Goal: Complete application form

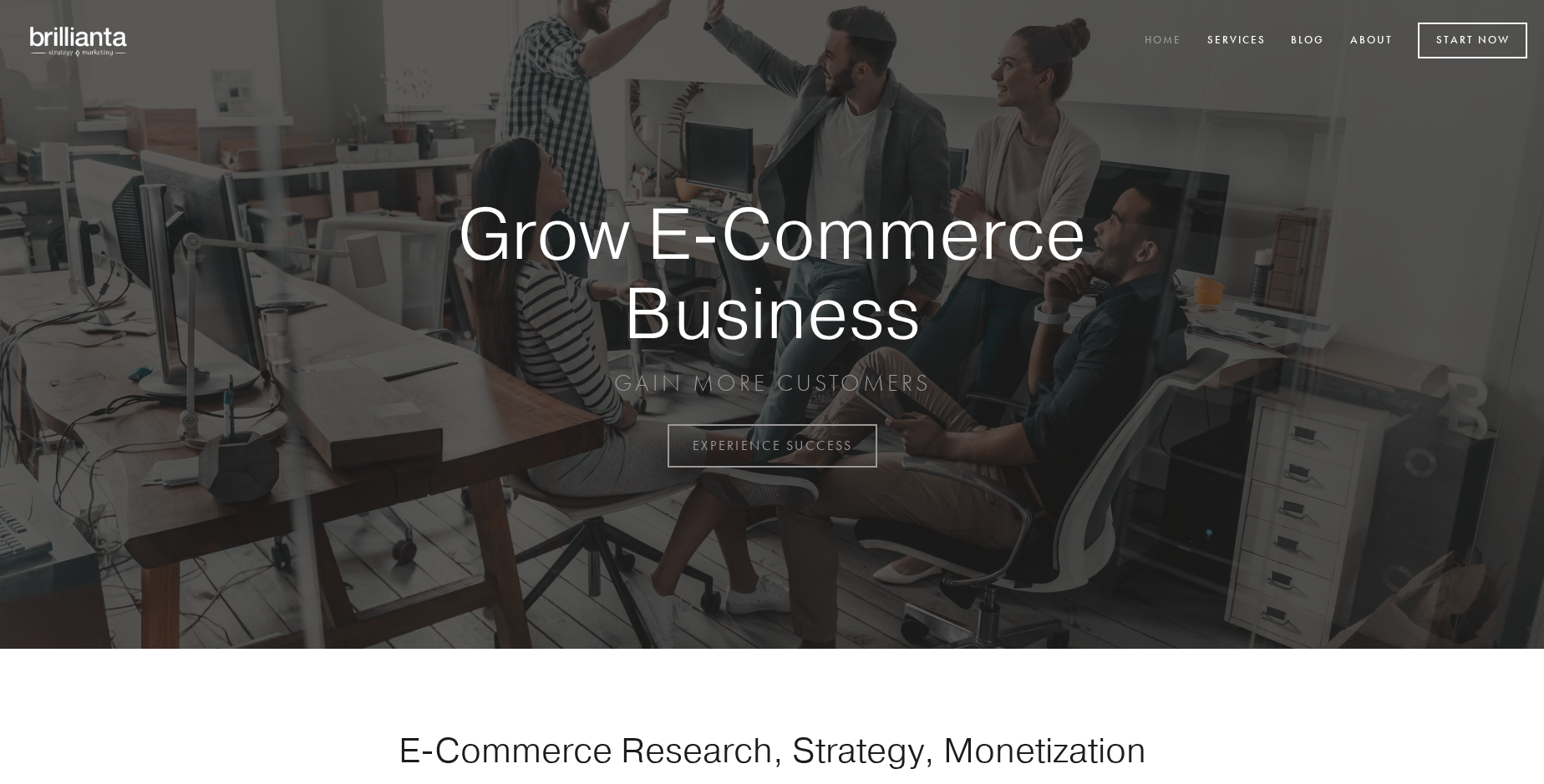
scroll to position [4380, 0]
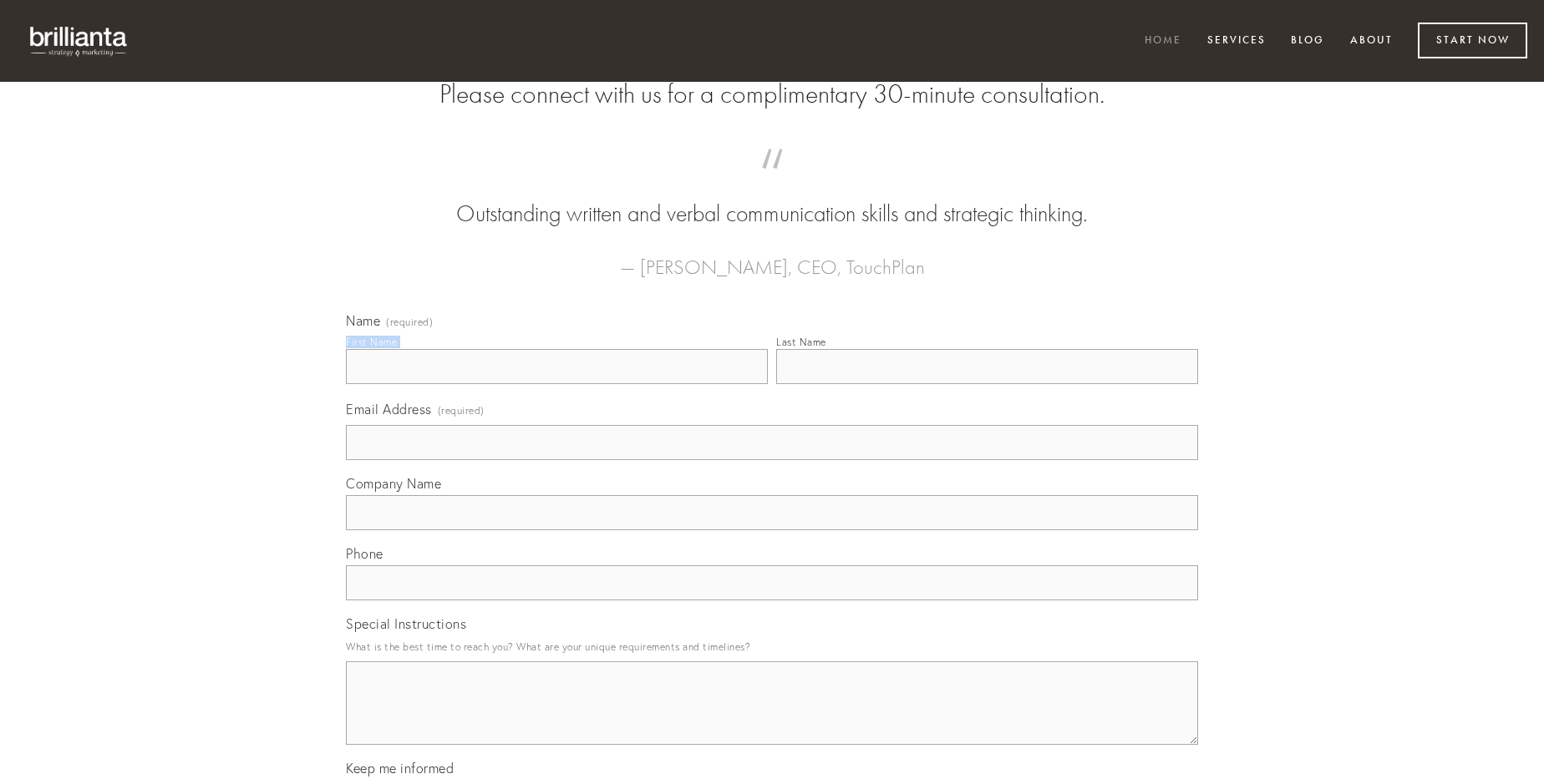
type input "[PERSON_NAME]"
click at [987, 384] on input "Last Name" at bounding box center [987, 366] width 422 height 35
type input "[PERSON_NAME]"
click at [772, 461] on input "Email Address (required)" at bounding box center [772, 443] width 852 height 35
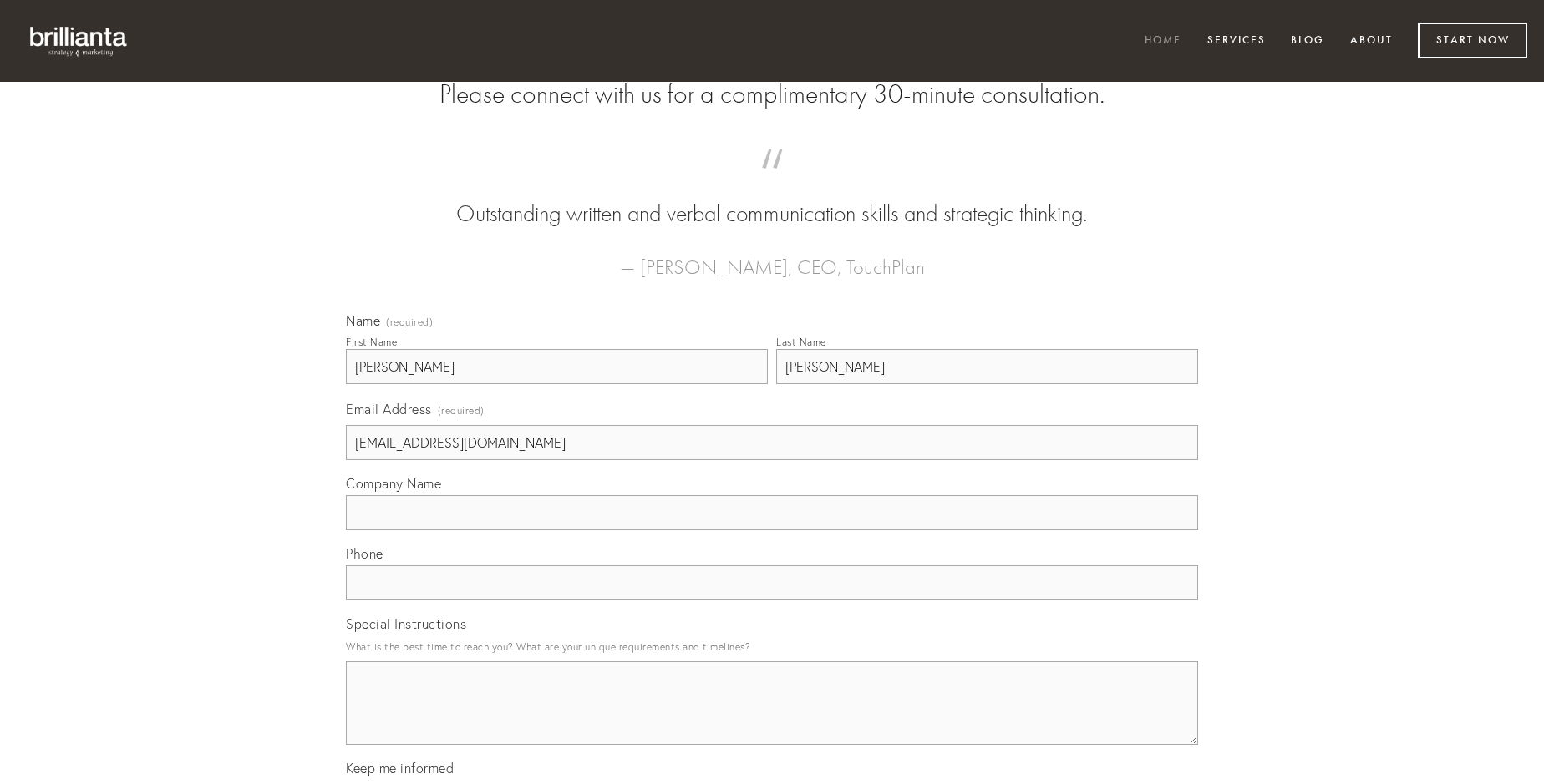
type input "[EMAIL_ADDRESS][DOMAIN_NAME]"
click at [772, 531] on input "Company Name" at bounding box center [772, 513] width 852 height 35
type input "vulpes"
click at [772, 600] on input "text" at bounding box center [772, 584] width 852 height 35
click at [772, 718] on textarea "Special Instructions" at bounding box center [772, 702] width 852 height 84
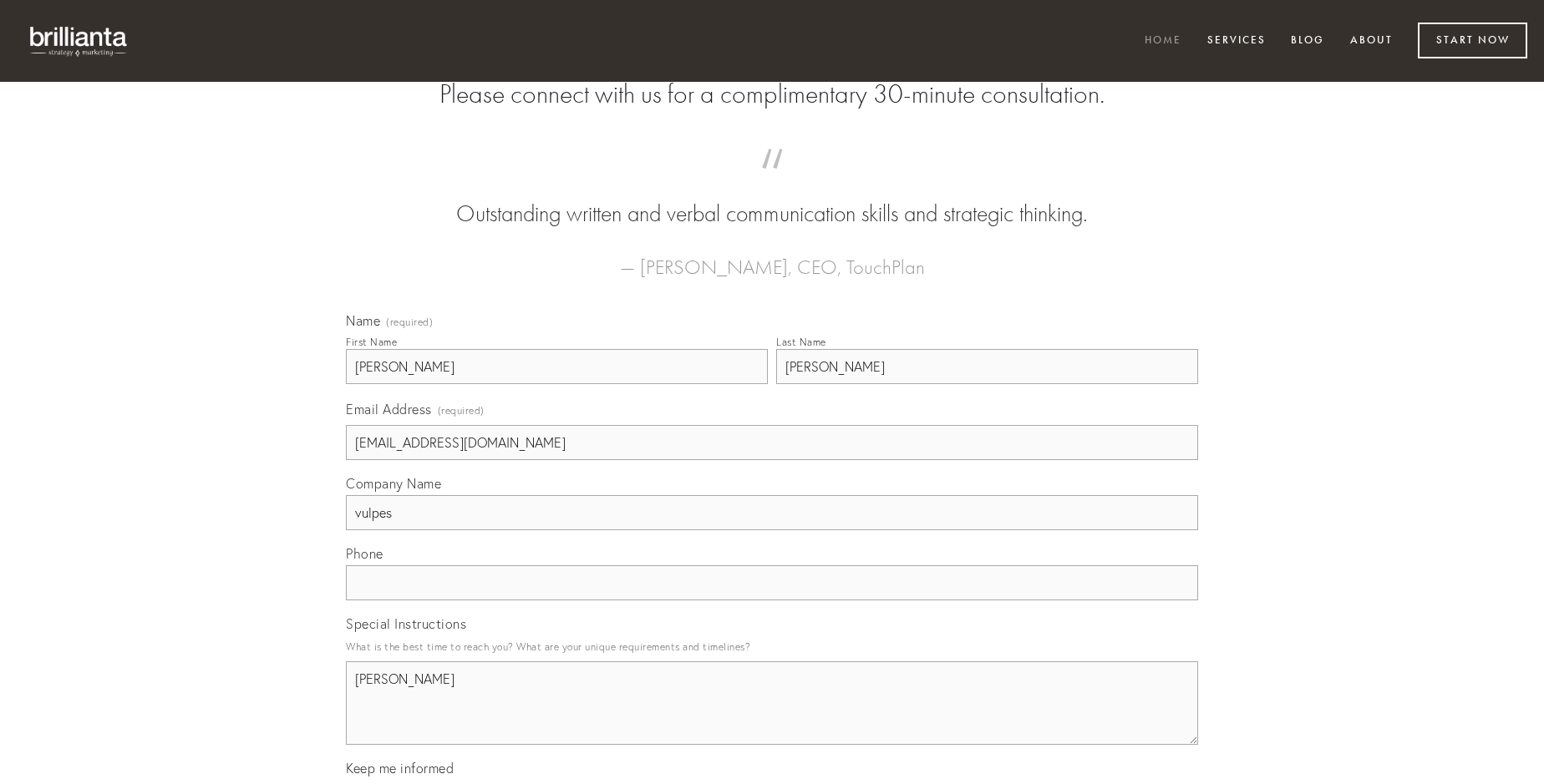
type textarea "[PERSON_NAME]"
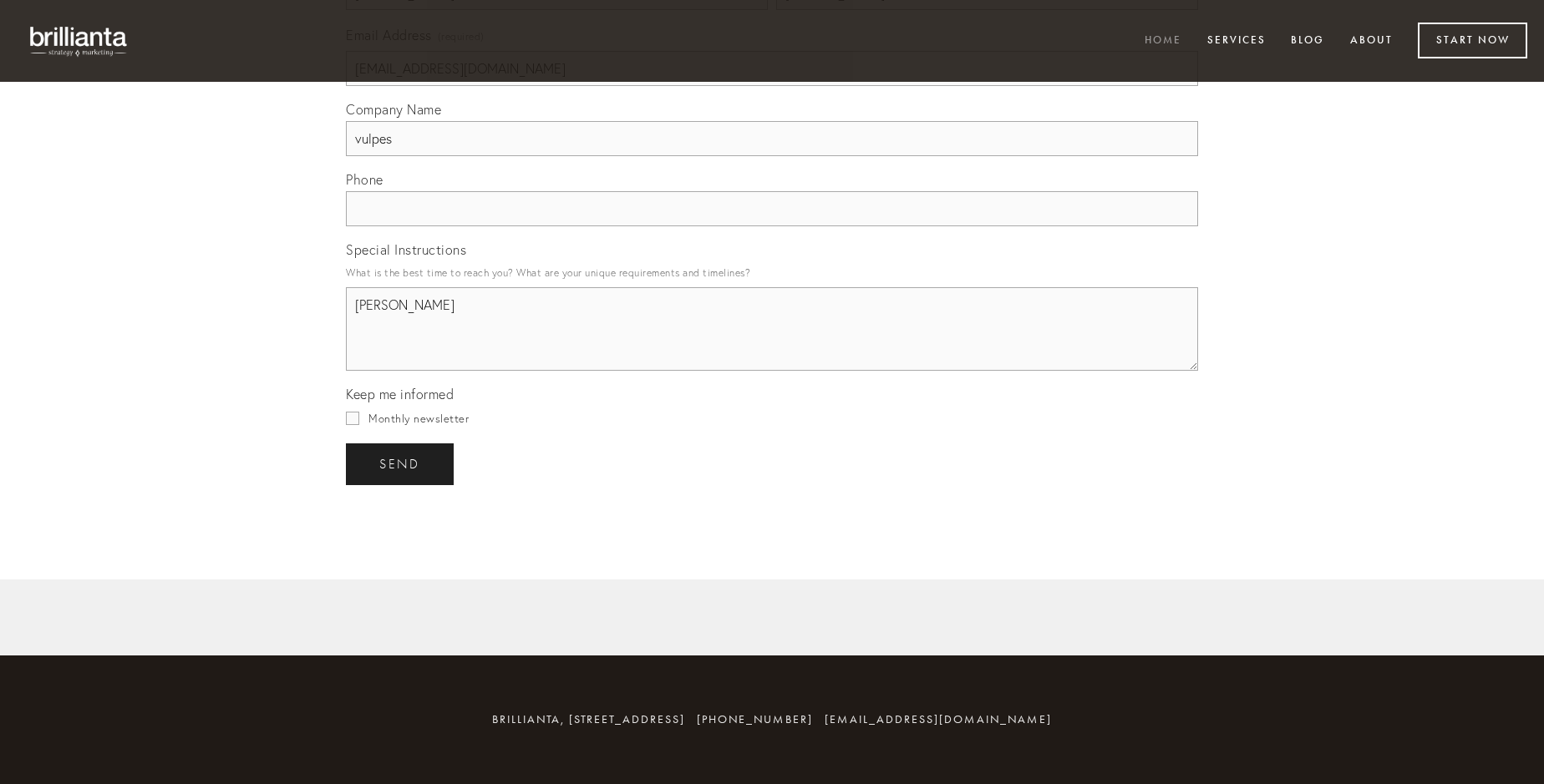
click at [401, 464] on span "send" at bounding box center [400, 464] width 41 height 15
